Goal: Task Accomplishment & Management: Complete application form

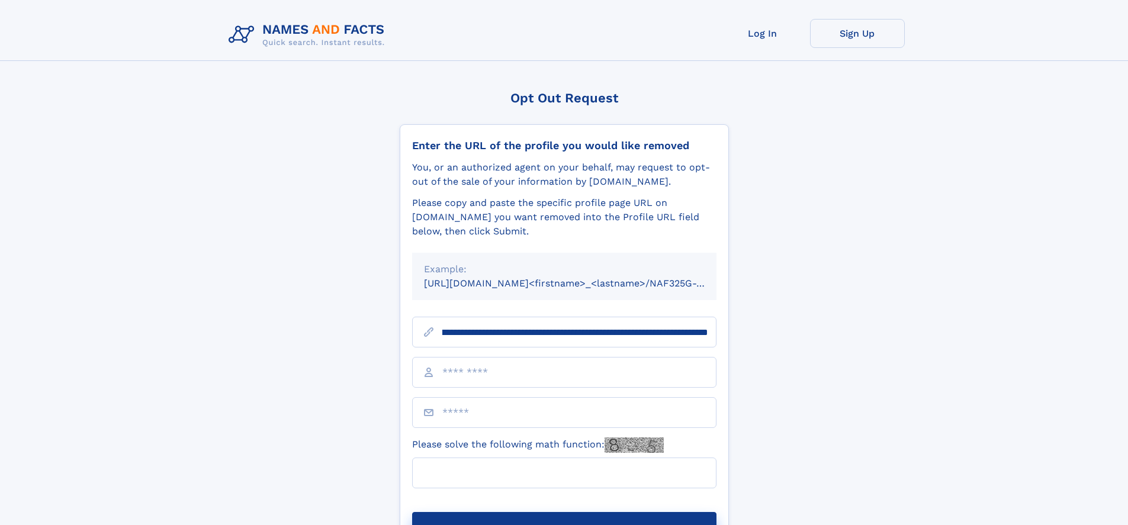
scroll to position [0, 132]
type input "**********"
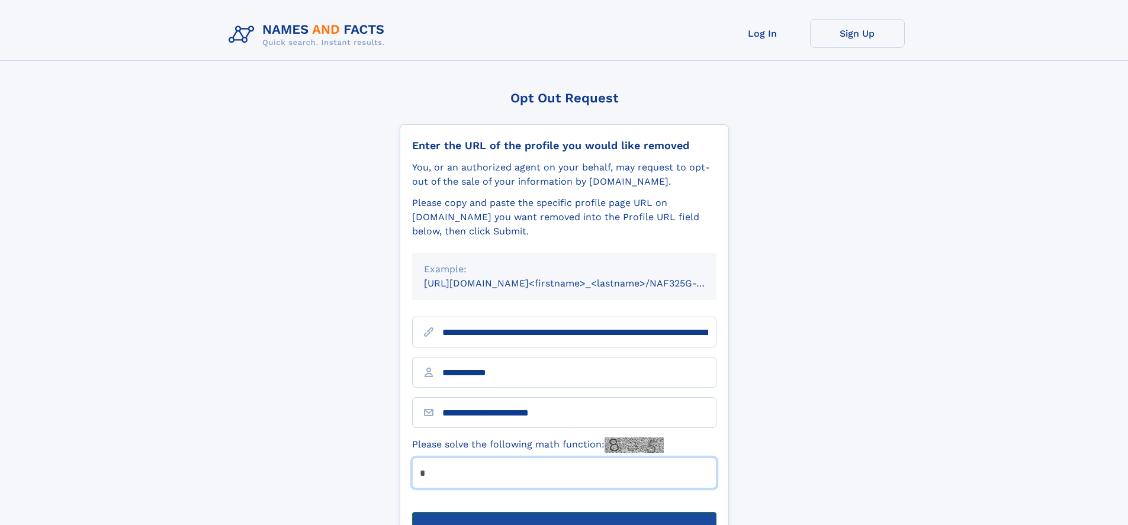
type input "*"
click at [564, 512] on button "Submit Opt Out Request" at bounding box center [564, 531] width 304 height 38
